Goal: Task Accomplishment & Management: Understand process/instructions

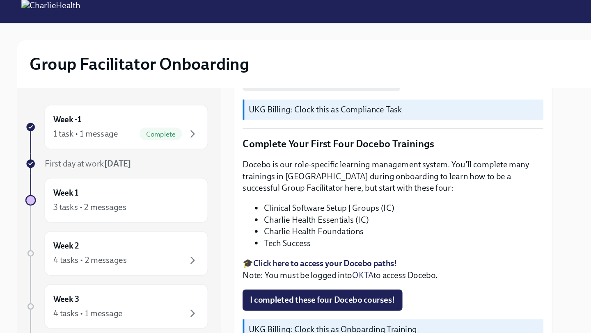
drag, startPoint x: 331, startPoint y: 60, endPoint x: 319, endPoint y: 81, distance: 24.3
click at [326, 70] on div "Group Facilitator Onboarding My progress 7%" at bounding box center [295, 54] width 564 height 37
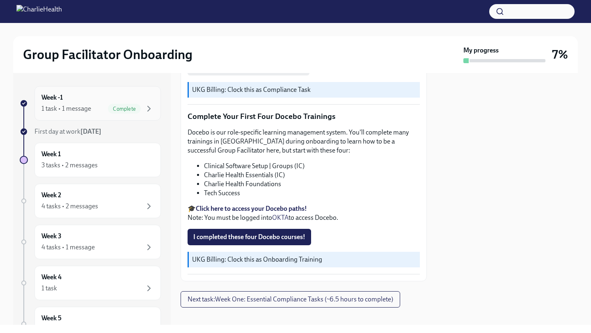
click at [154, 107] on div "Week -1 1 task • 1 message Complete" at bounding box center [97, 103] width 126 height 34
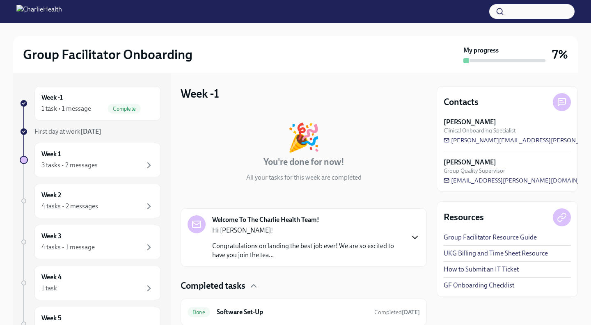
click at [413, 240] on icon "button" at bounding box center [415, 238] width 10 height 10
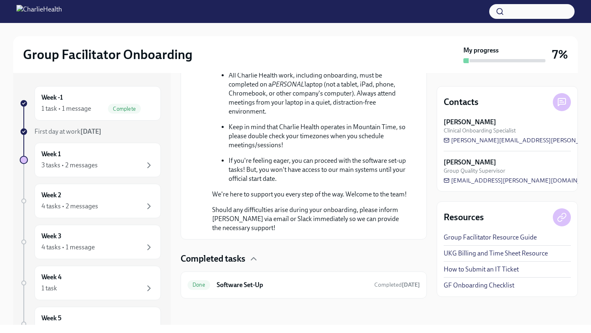
scroll to position [504, 0]
click at [140, 160] on div "3 tasks • 2 messages" at bounding box center [97, 165] width 112 height 10
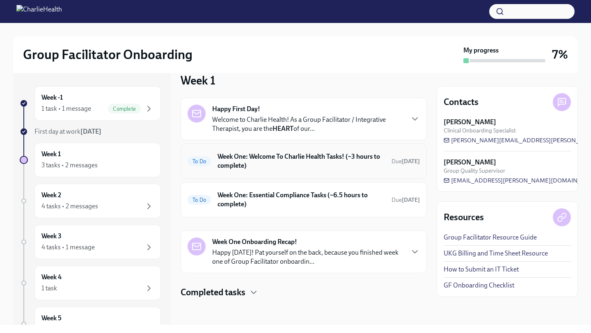
click at [308, 168] on h6 "Week One: Welcome To Charlie Health Tasks! (~3 hours to complete)" at bounding box center [300, 161] width 167 height 18
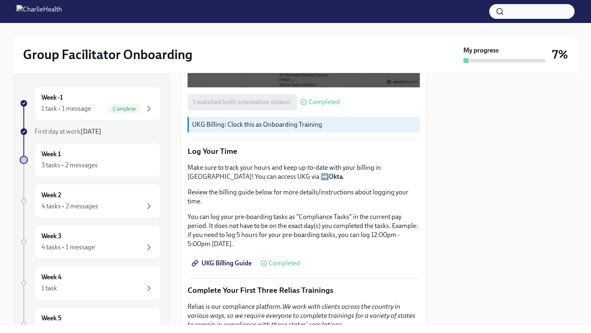
scroll to position [1043, 0]
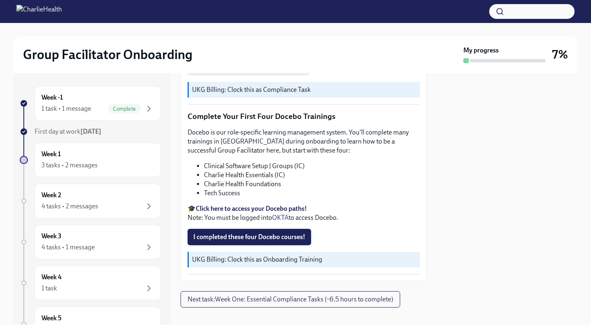
click at [301, 233] on span "I completed these four Docebo courses!" at bounding box center [249, 237] width 112 height 8
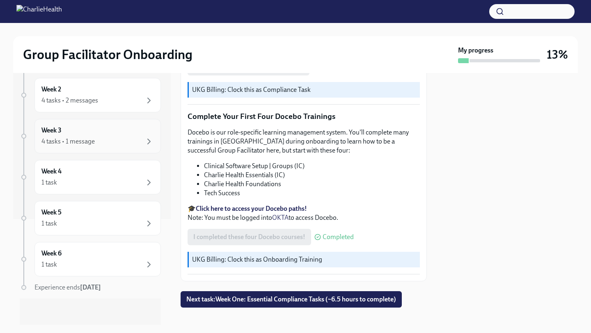
scroll to position [0, 0]
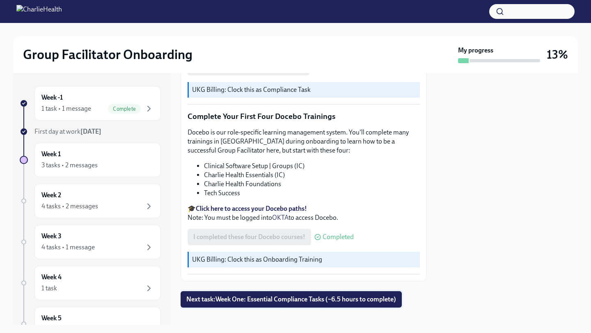
click at [237, 295] on span "Next task : Week One: Essential Compliance Tasks (~6.5 hours to complete)" at bounding box center [291, 299] width 210 height 8
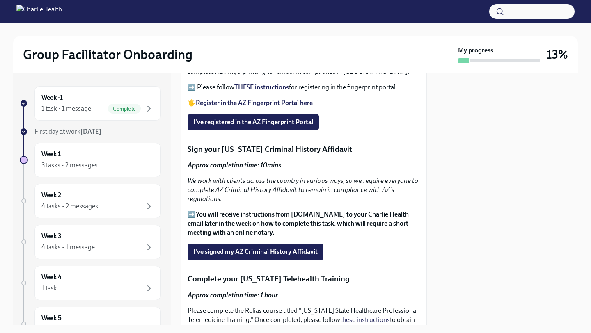
scroll to position [1032, 0]
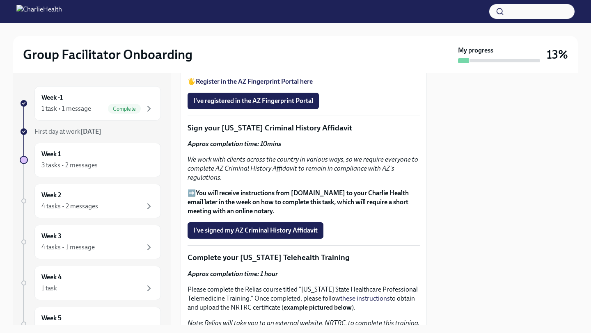
click at [209, 229] on span "I've signed my AZ Criminal History Affidavit" at bounding box center [255, 230] width 124 height 8
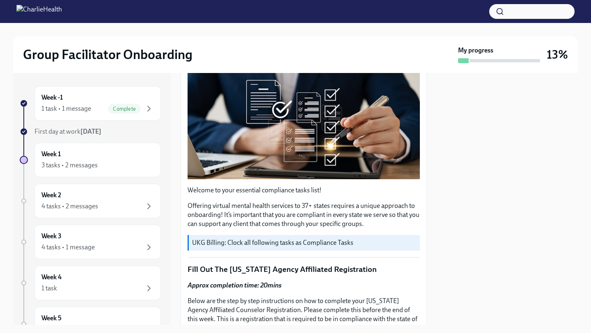
scroll to position [0, 0]
